Goal: Information Seeking & Learning: Check status

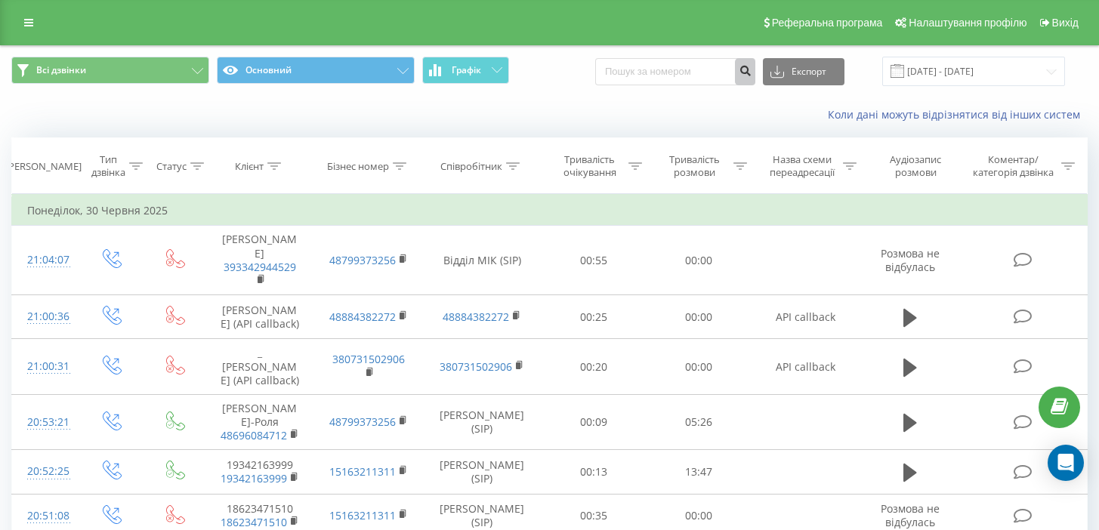
click at [755, 58] on button "submit" at bounding box center [745, 71] width 20 height 27
click at [705, 69] on input at bounding box center [675, 71] width 160 height 27
paste input "380501679753"
type input "380501679753"
